Goal: Navigation & Orientation: Find specific page/section

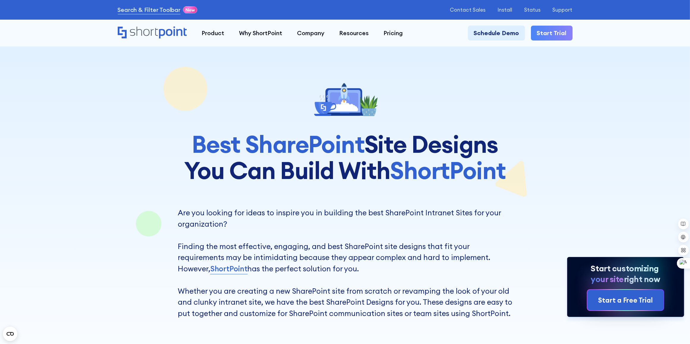
click at [157, 31] on icon "Home" at bounding box center [152, 32] width 69 height 12
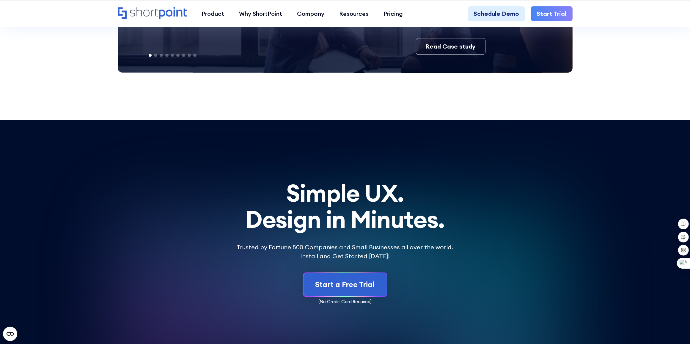
scroll to position [3612, 0]
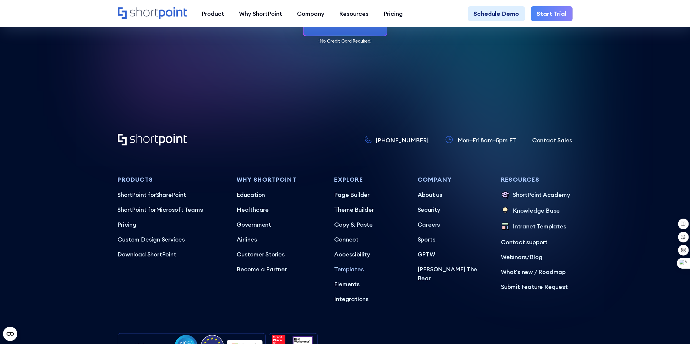
click at [350, 264] on p "Templates" at bounding box center [369, 268] width 71 height 9
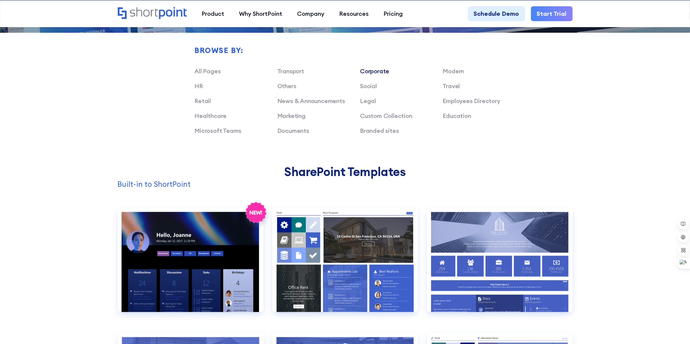
scroll to position [520, 0]
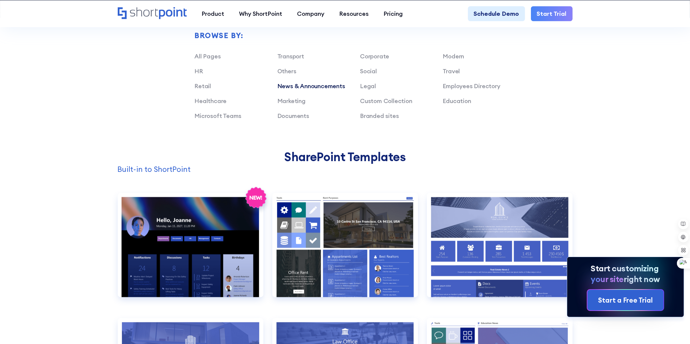
click at [299, 87] on link "News & Announcements" at bounding box center [311, 85] width 68 height 7
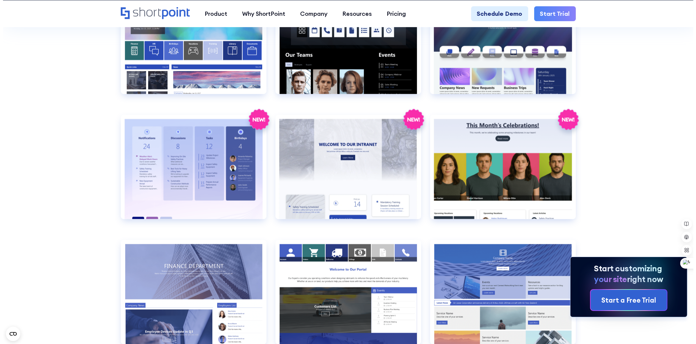
scroll to position [1153, 0]
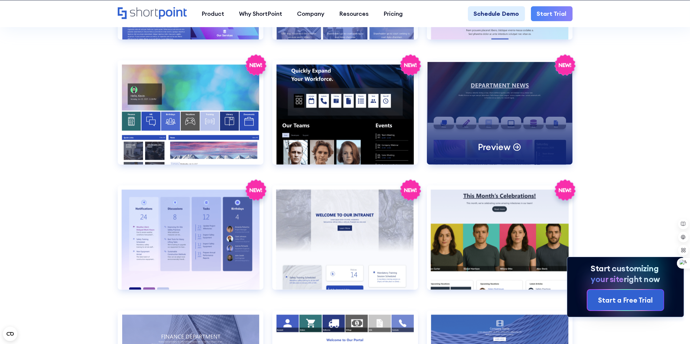
click at [536, 106] on div "Preview" at bounding box center [500, 112] width 146 height 104
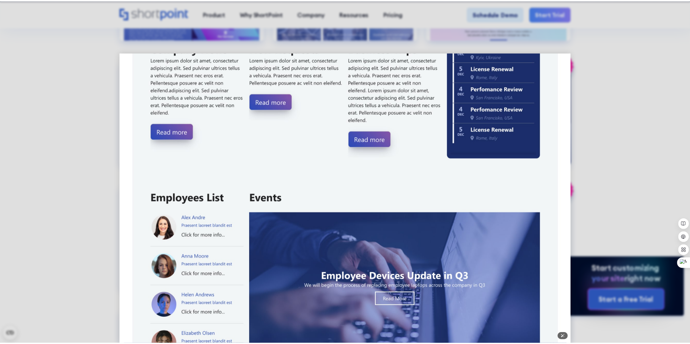
scroll to position [244, 0]
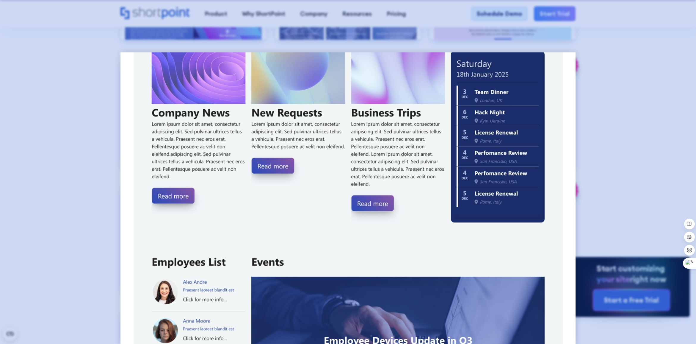
click at [620, 112] on div at bounding box center [348, 172] width 696 height 344
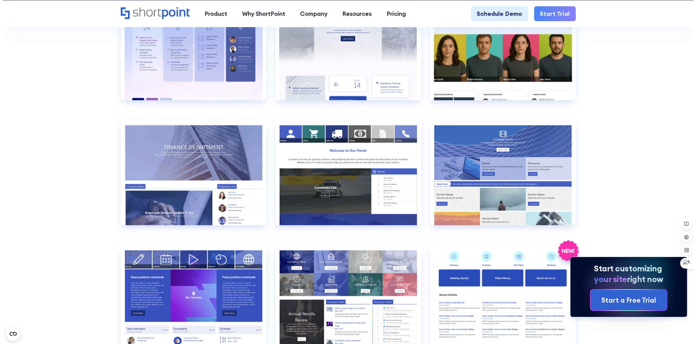
scroll to position [1376, 0]
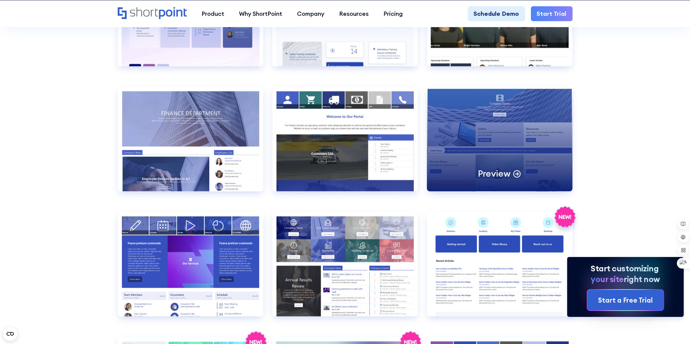
click at [543, 134] on div "Preview" at bounding box center [500, 139] width 146 height 104
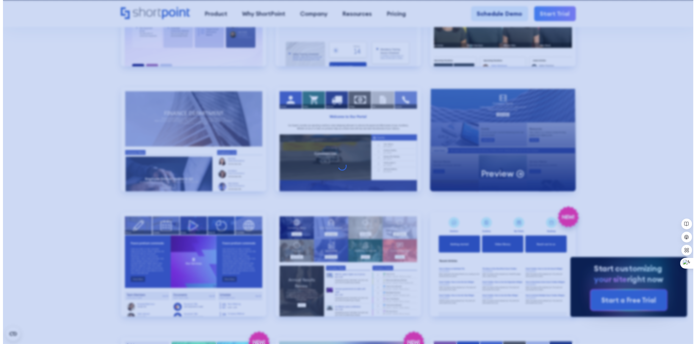
scroll to position [0, 0]
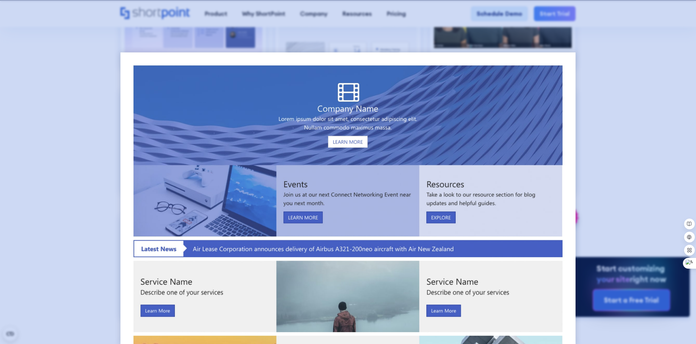
click at [614, 57] on div at bounding box center [348, 172] width 696 height 344
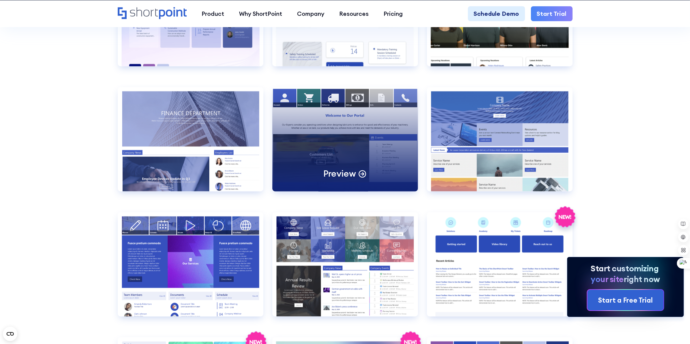
click at [374, 134] on div "Preview" at bounding box center [345, 139] width 146 height 104
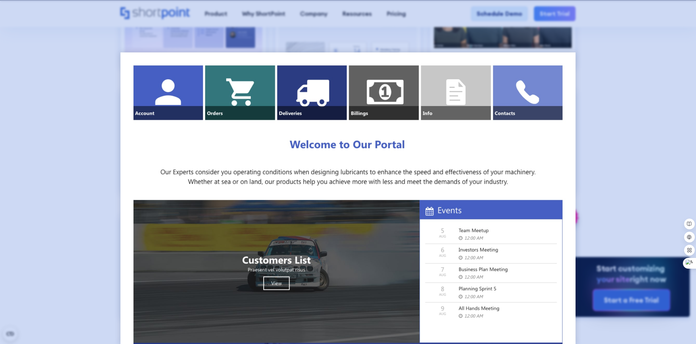
click at [612, 102] on div at bounding box center [348, 172] width 696 height 344
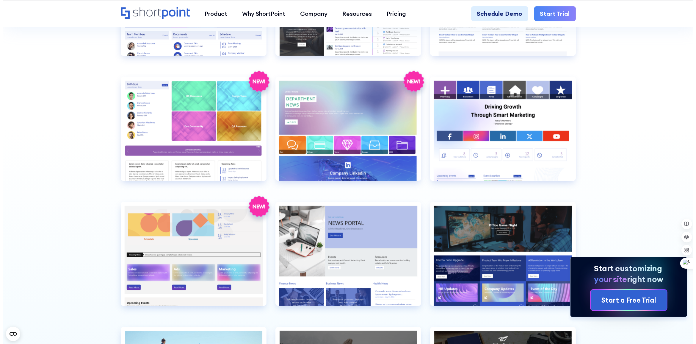
scroll to position [1636, 0]
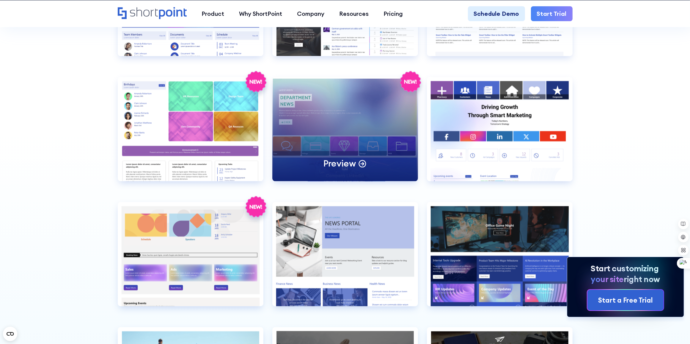
click at [372, 114] on div "Preview" at bounding box center [345, 129] width 146 height 104
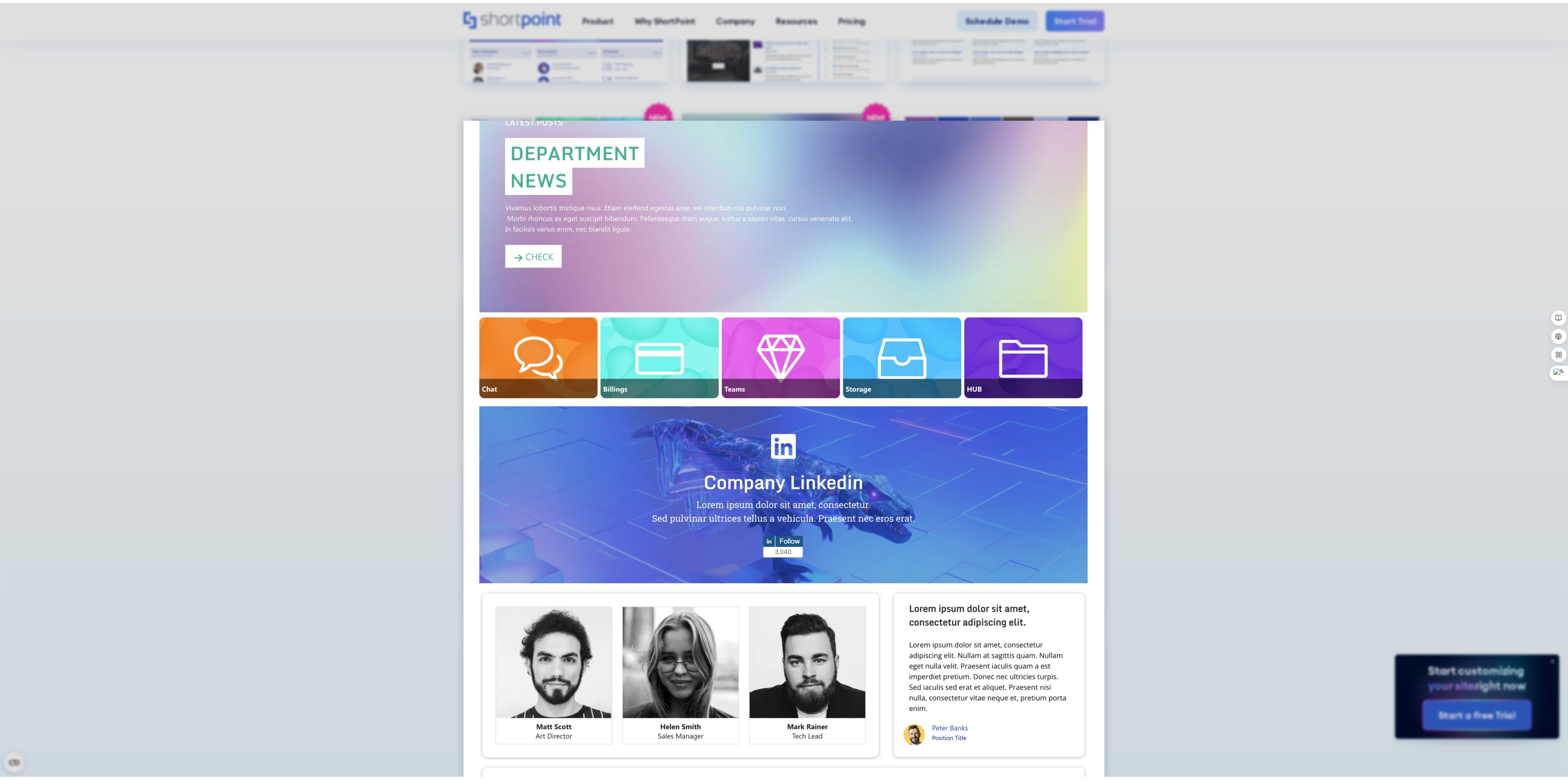
scroll to position [0, 0]
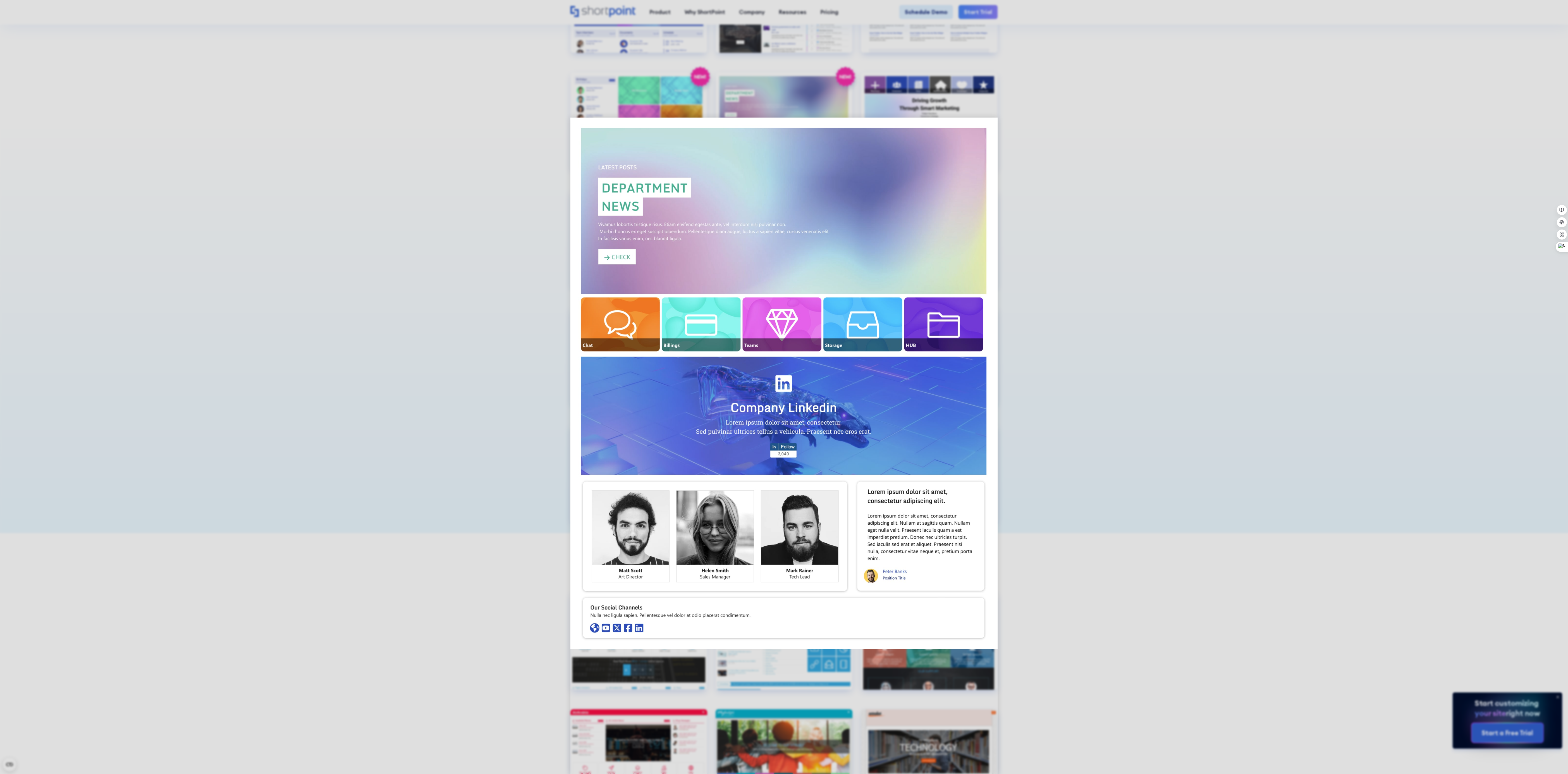
drag, startPoint x: 1301, startPoint y: 219, endPoint x: 696, endPoint y: 3, distance: 642.4
click at [648, 219] on div at bounding box center [784, 387] width 1568 height 774
